Goal: Task Accomplishment & Management: Use online tool/utility

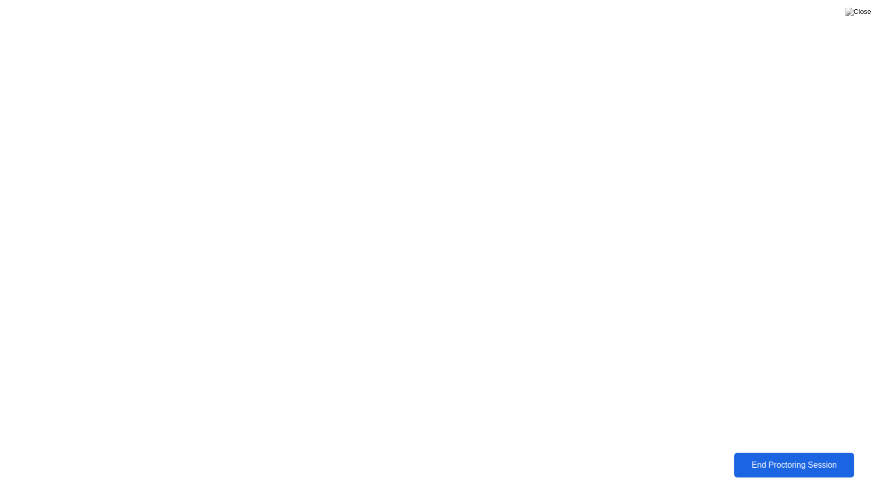
click at [802, 464] on div "End Proctoring Session" at bounding box center [794, 465] width 114 height 9
